Goal: Check status: Check status

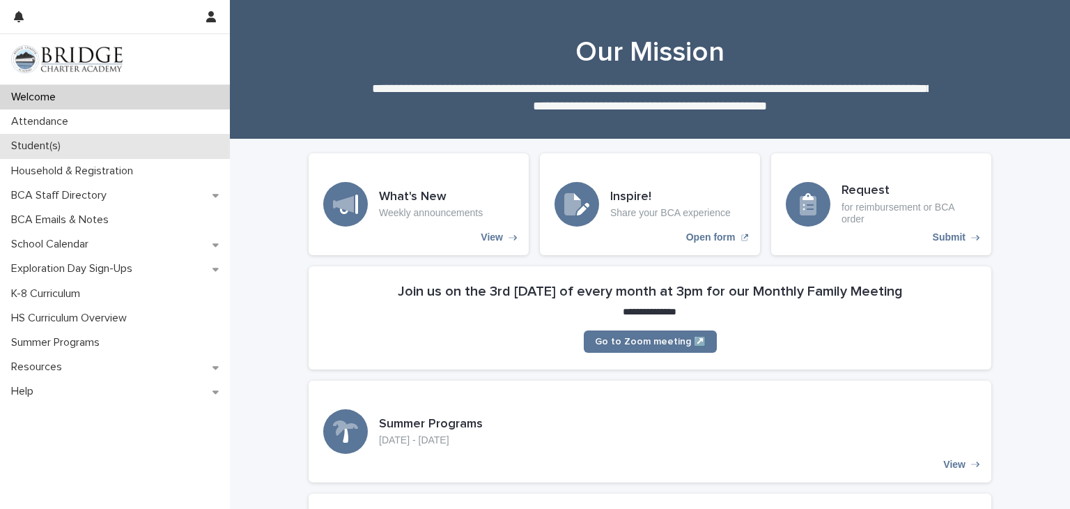
click at [31, 152] on p "Student(s)" at bounding box center [39, 145] width 66 height 13
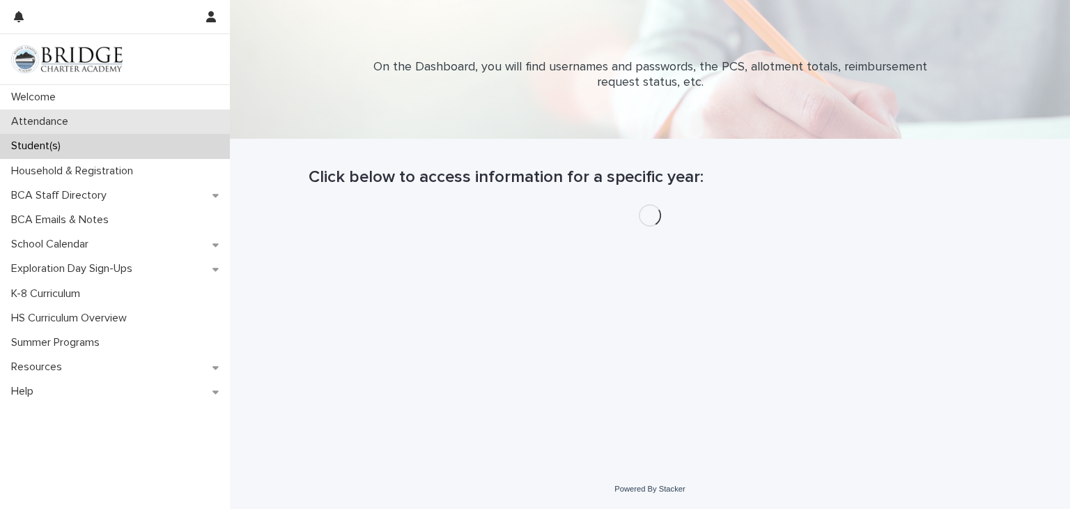
click at [41, 125] on p "Attendance" at bounding box center [43, 121] width 74 height 13
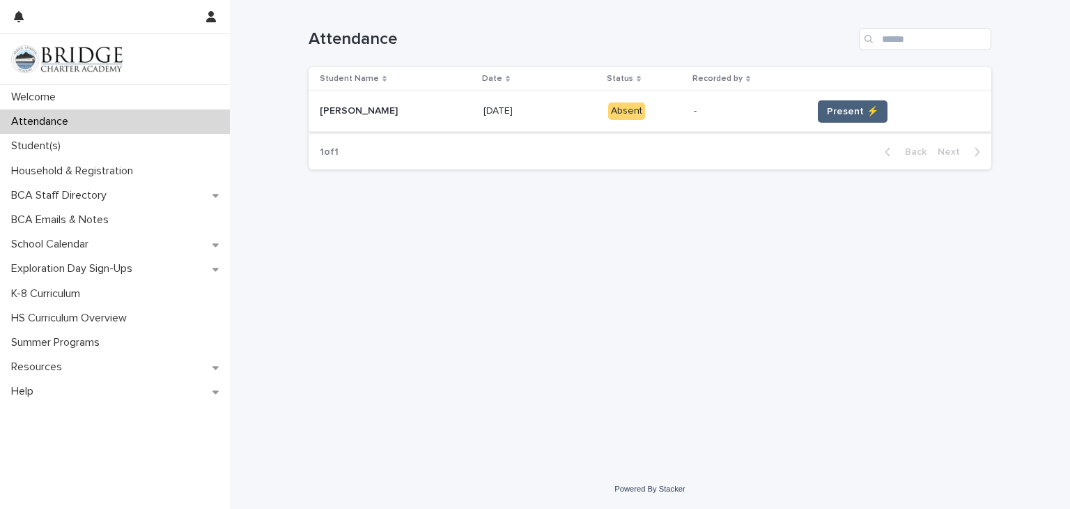
click at [851, 106] on span "Present ⚡" at bounding box center [853, 112] width 52 height 14
